Goal: Task Accomplishment & Management: Manage account settings

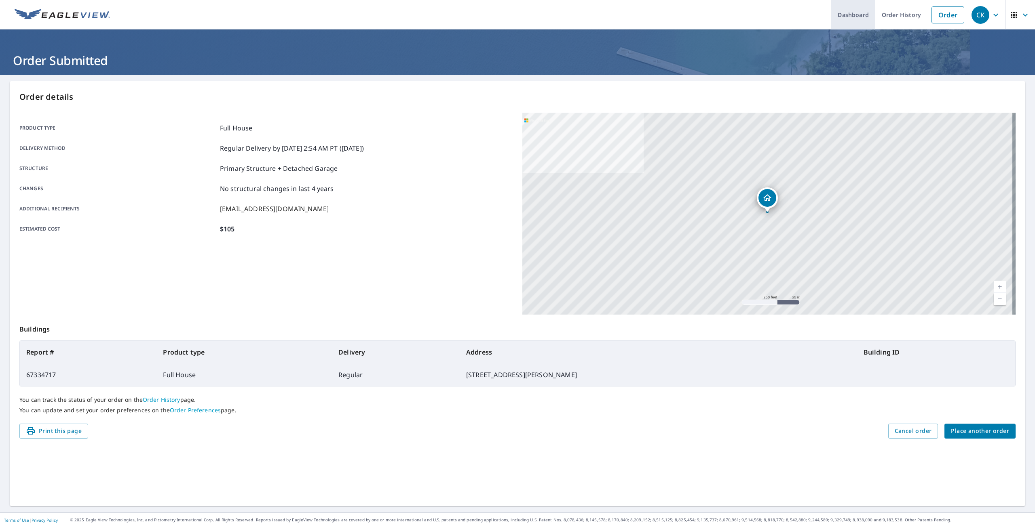
click at [838, 17] on link "Dashboard" at bounding box center [853, 14] width 44 height 29
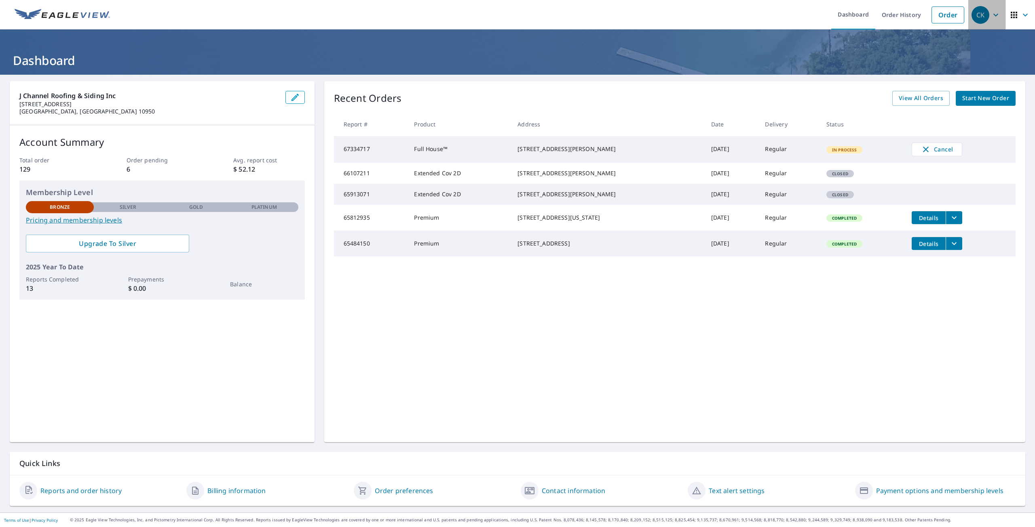
click at [992, 13] on icon "button" at bounding box center [995, 15] width 10 height 10
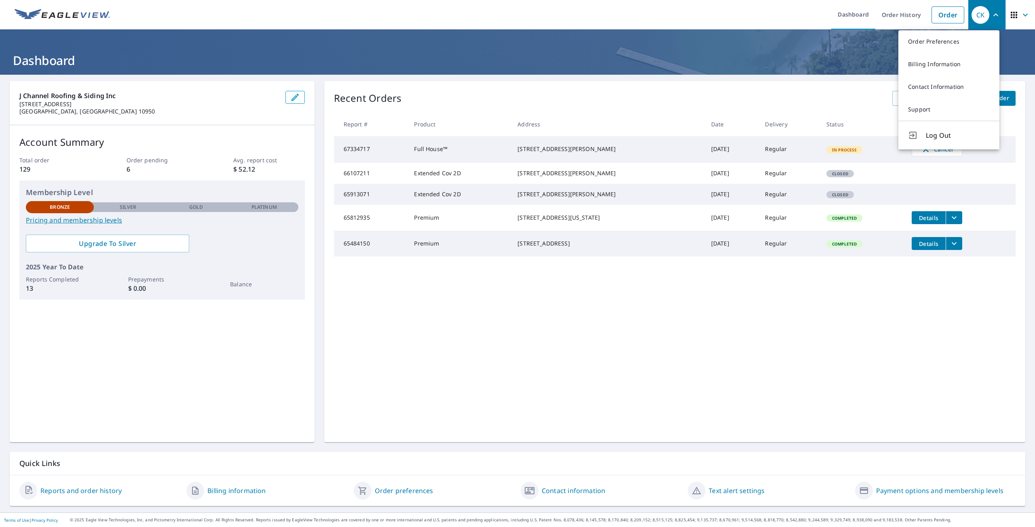
click at [942, 326] on div "Recent Orders View All Orders Start New Order Report # Product Address Date Del…" at bounding box center [674, 261] width 701 height 361
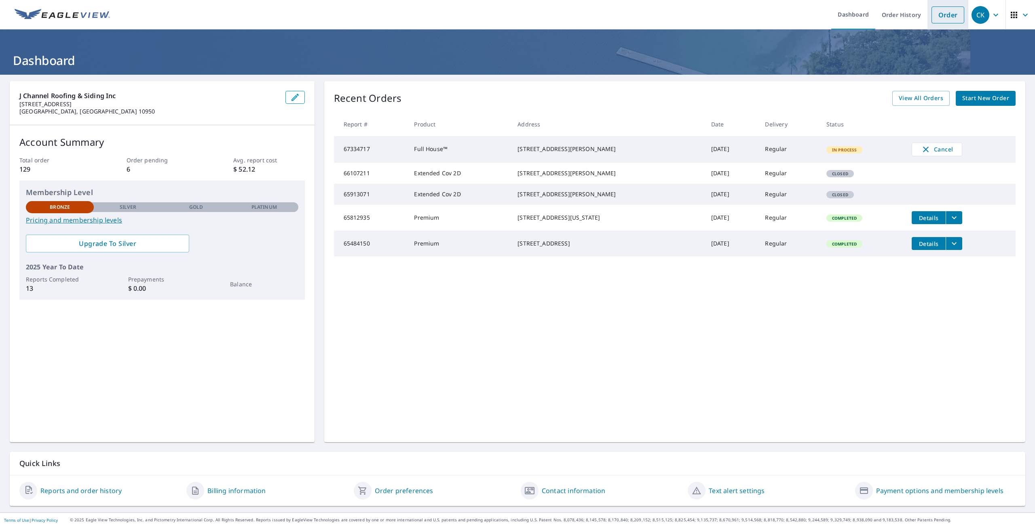
click at [939, 19] on link "Order" at bounding box center [947, 14] width 33 height 17
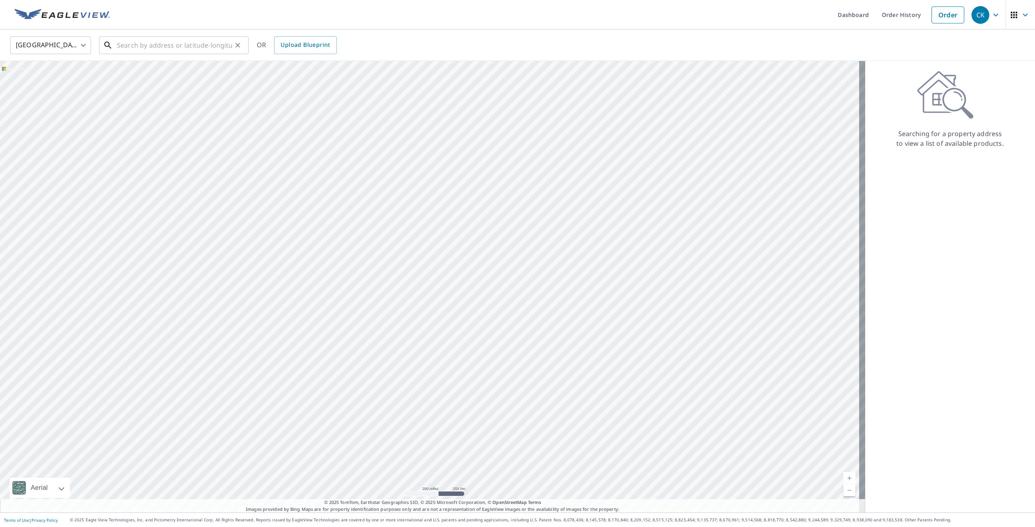
click at [158, 47] on input "text" at bounding box center [174, 45] width 115 height 23
paste input "[STREET_ADDRESS][PERSON_NAME],"
type input "305 Murph"
drag, startPoint x: 148, startPoint y: 42, endPoint x: 118, endPoint y: 43, distance: 29.9
click at [118, 43] on input "305 Murph" at bounding box center [174, 45] width 115 height 23
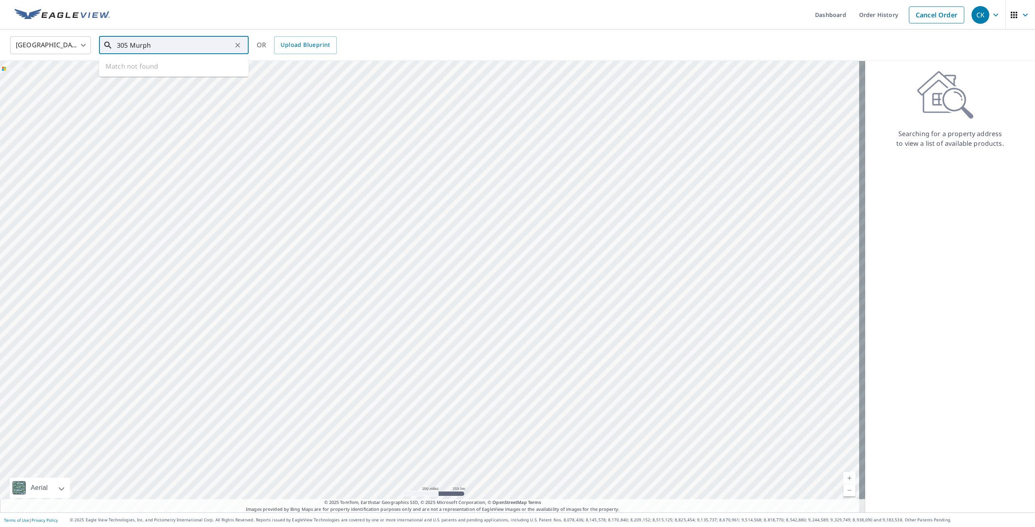
drag, startPoint x: 154, startPoint y: 43, endPoint x: 100, endPoint y: 48, distance: 54.3
click at [100, 48] on div "305 Murph ​" at bounding box center [174, 45] width 150 height 18
click at [145, 43] on input "text" at bounding box center [174, 45] width 115 height 23
click at [194, 48] on input "text" at bounding box center [174, 45] width 115 height 23
paste input "[STREET_ADDRESS]"
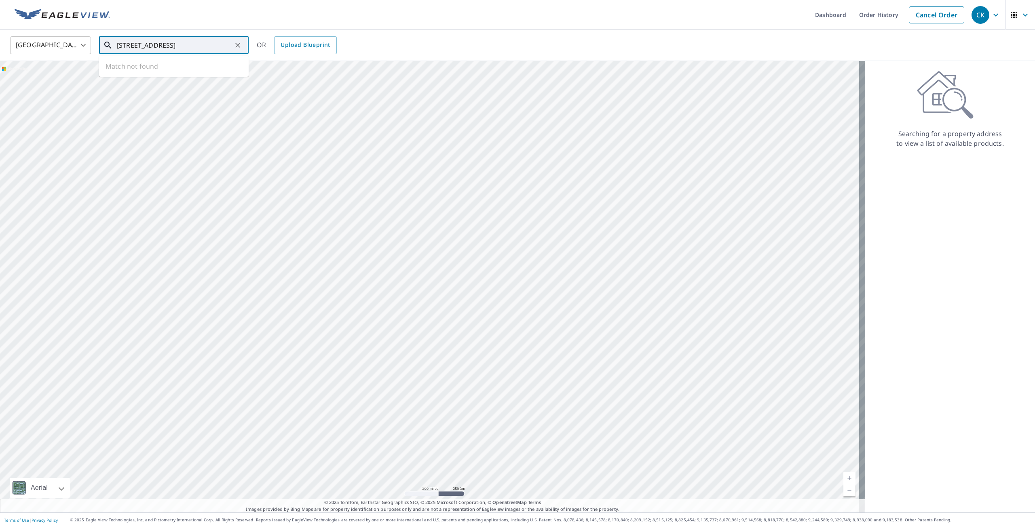
scroll to position [0, 12]
click at [188, 72] on span "[STREET_ADDRESS]" at bounding box center [178, 69] width 127 height 10
type input "[STREET_ADDRESS]"
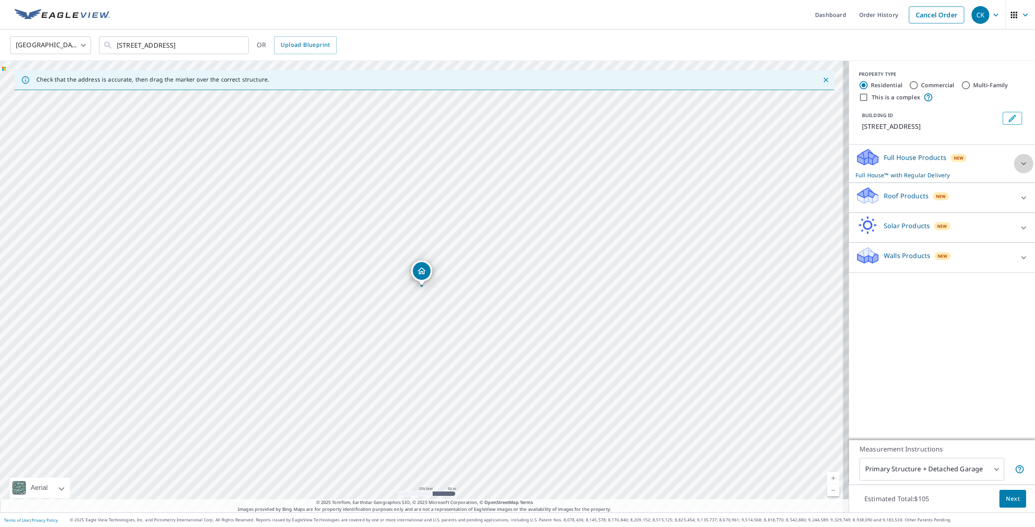
click at [1018, 166] on icon at bounding box center [1023, 164] width 10 height 10
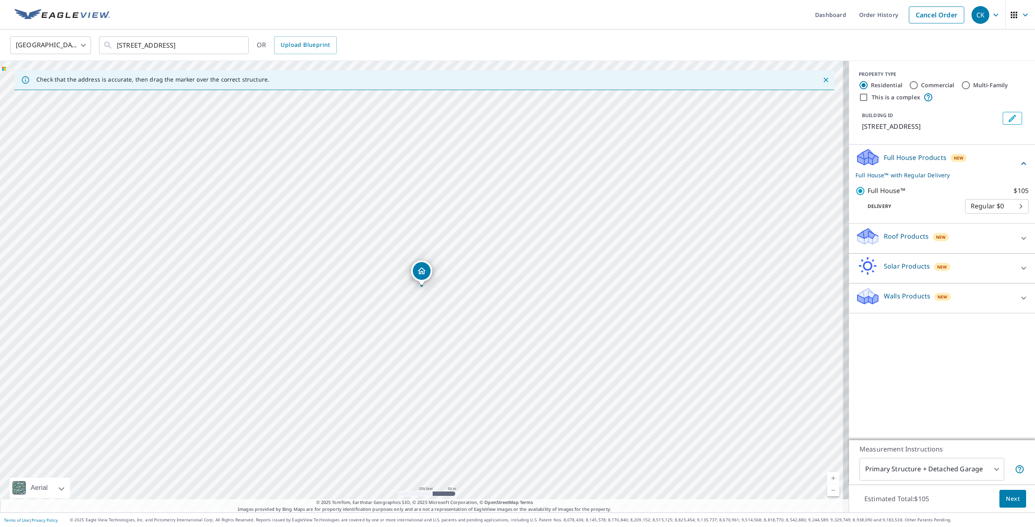
click at [885, 177] on p "Full House™ with Regular Delivery" at bounding box center [936, 175] width 163 height 8
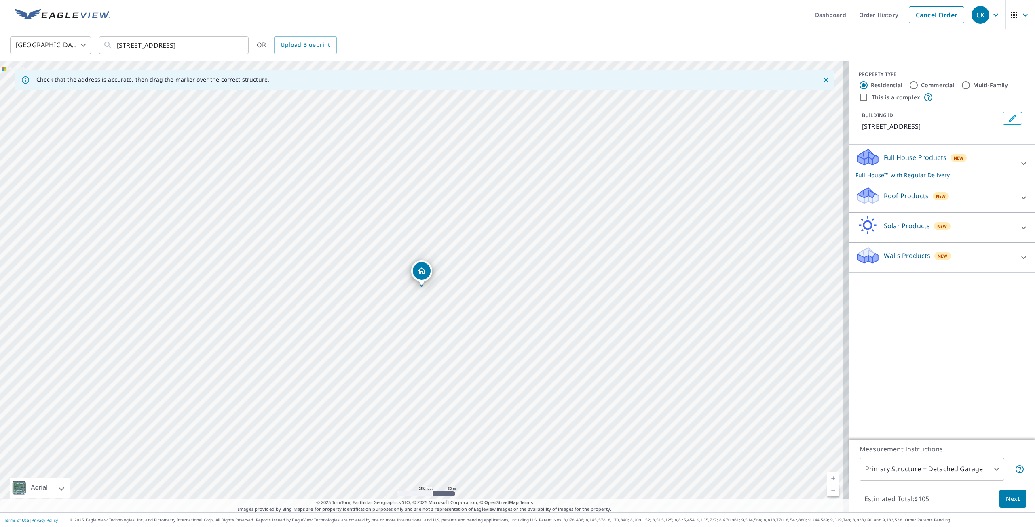
click at [885, 177] on p "Full House™ with Regular Delivery" at bounding box center [934, 175] width 158 height 8
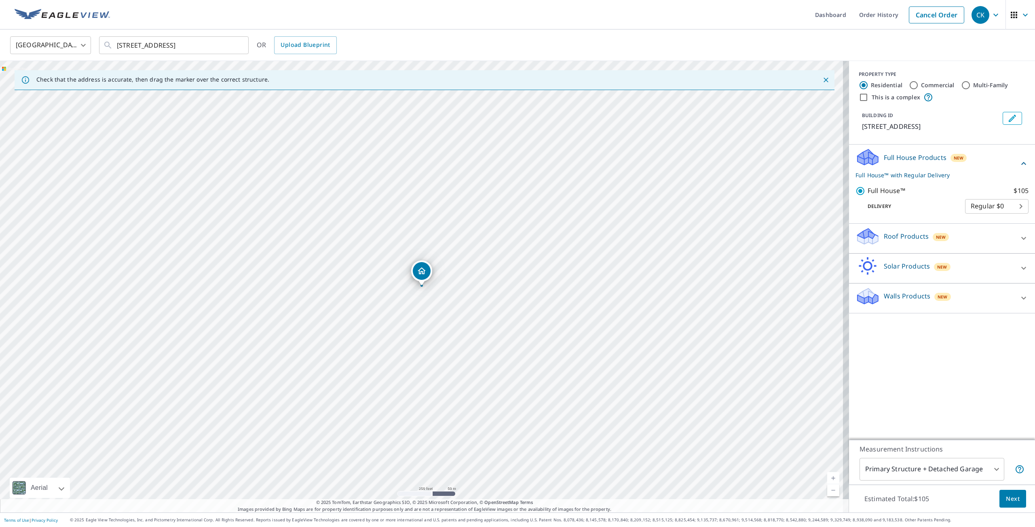
click at [1011, 15] on icon "button" at bounding box center [1014, 15] width 10 height 10
click at [883, 25] on link "Order History" at bounding box center [878, 14] width 52 height 29
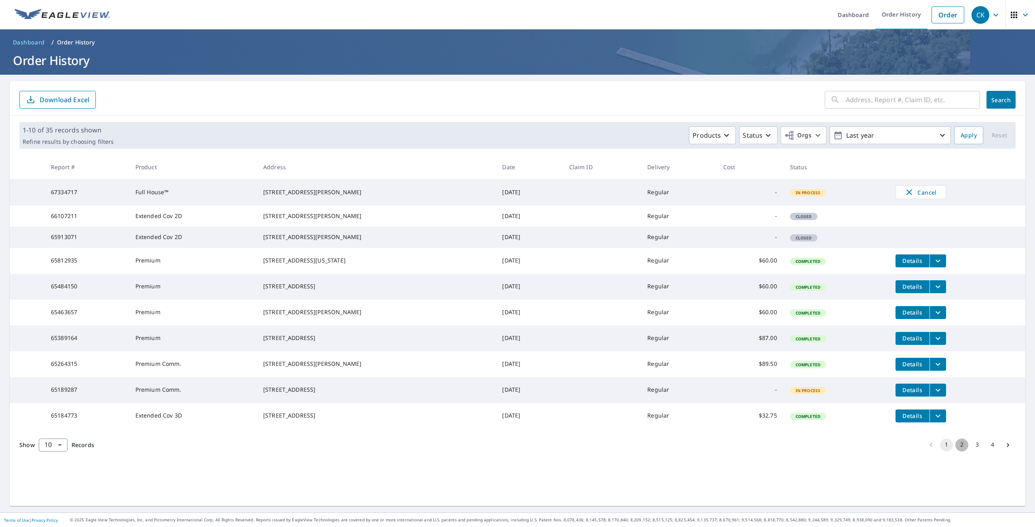
click at [957, 452] on button "2" at bounding box center [961, 445] width 13 height 13
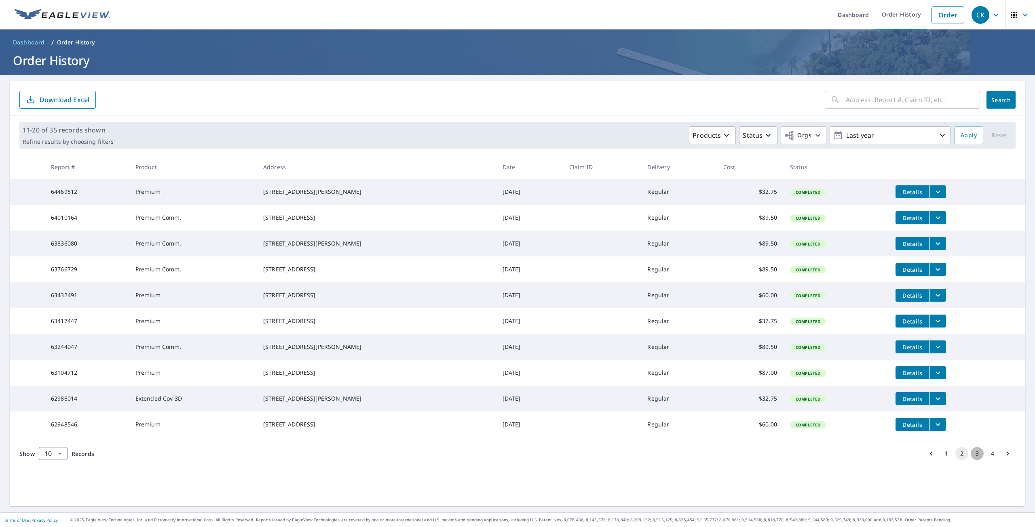
click at [970, 460] on button "3" at bounding box center [976, 453] width 13 height 13
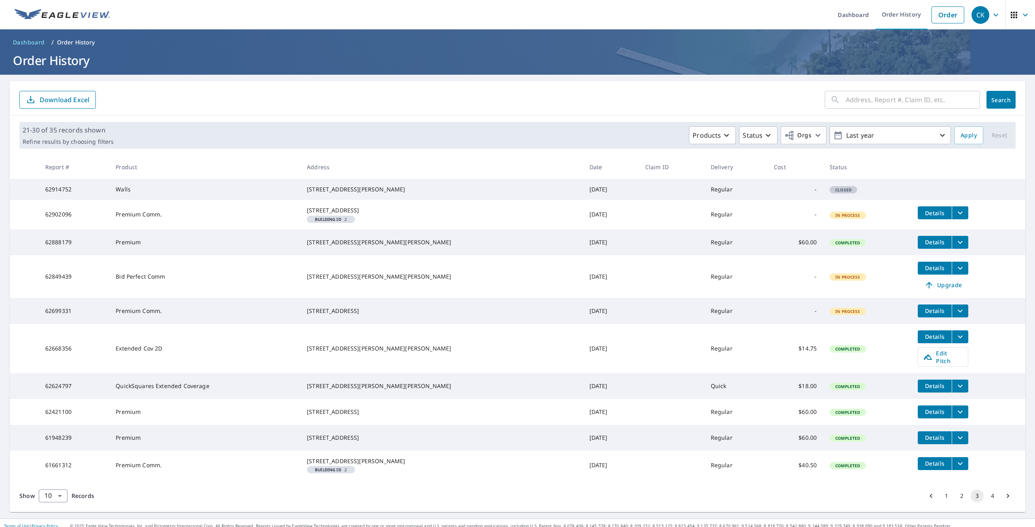
scroll to position [40, 0]
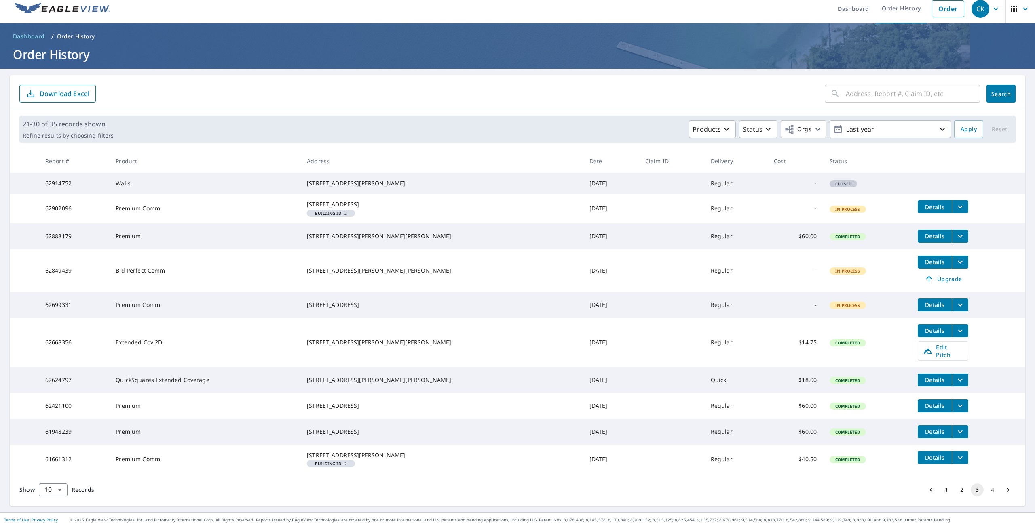
click at [987, 489] on button "4" at bounding box center [992, 490] width 13 height 13
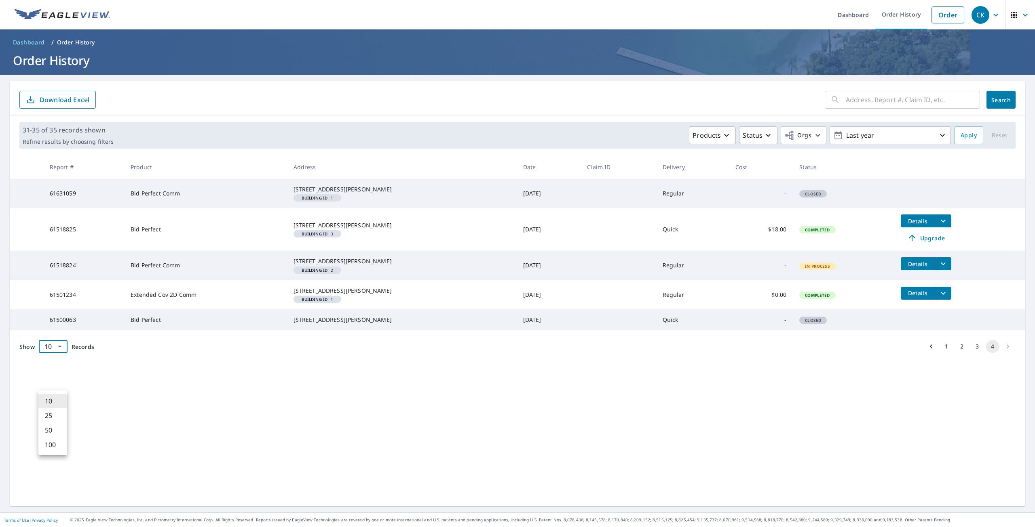
click at [48, 383] on body "CK CK Dashboard Order History Order CK Dashboard / Order History Order History …" at bounding box center [517, 263] width 1035 height 527
click at [55, 437] on li "50" at bounding box center [52, 430] width 29 height 15
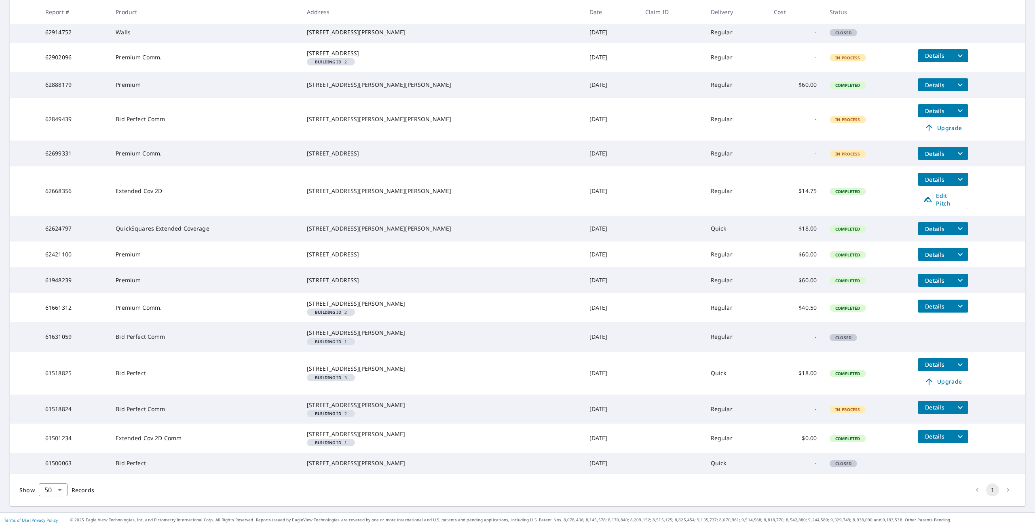
scroll to position [807, 0]
